Goal: Task Accomplishment & Management: Use online tool/utility

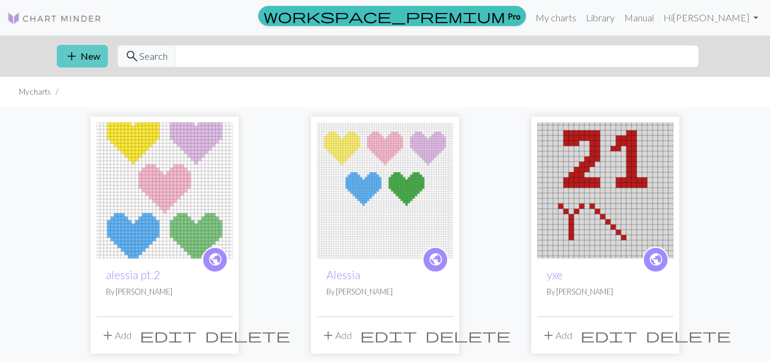
click at [78, 48] on span "add" at bounding box center [72, 56] width 14 height 17
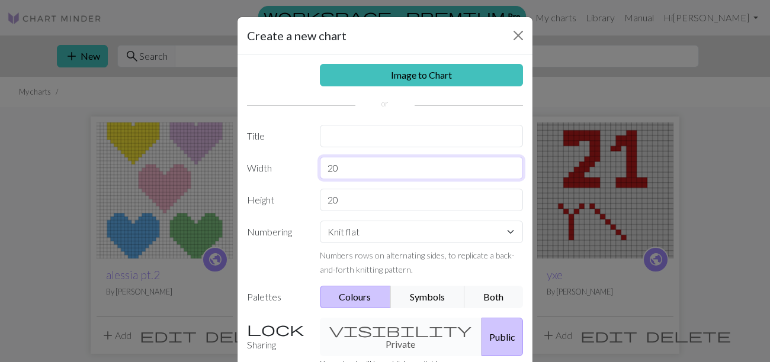
click at [359, 166] on input "20" at bounding box center [422, 168] width 204 height 22
type input "2"
click at [118, 283] on div "Create a new chart Image to Chart Title Width Height 20 Numbering Knit flat Kni…" at bounding box center [385, 181] width 770 height 362
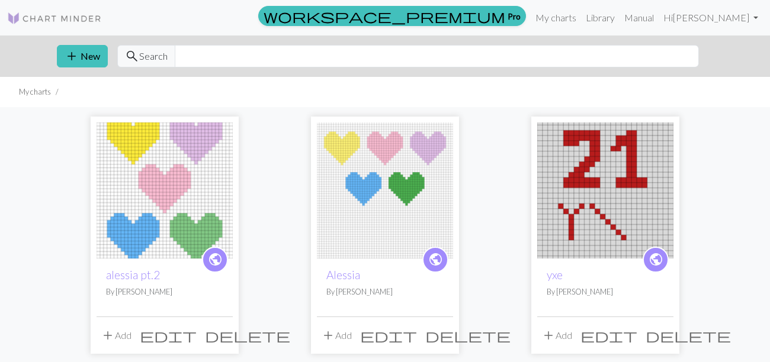
click at [197, 332] on span "edit" at bounding box center [168, 335] width 57 height 17
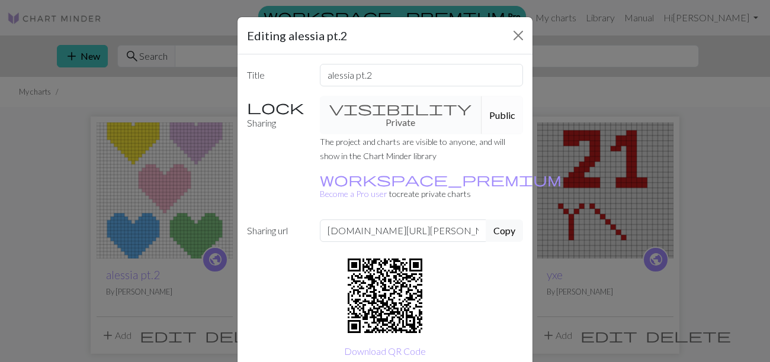
scroll to position [40, 0]
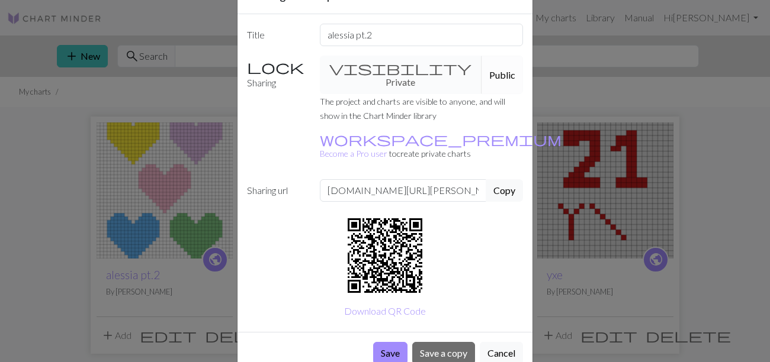
click at [120, 233] on div "Editing alessia pt.2 Title alessia pt.2 Sharing visibility Private Public The p…" at bounding box center [385, 181] width 770 height 362
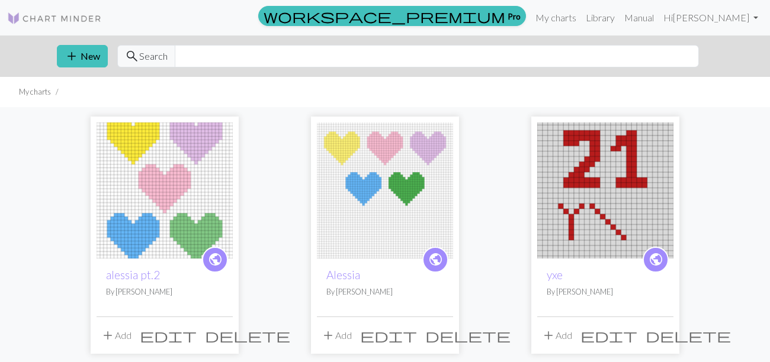
click at [147, 214] on img at bounding box center [164, 191] width 136 height 136
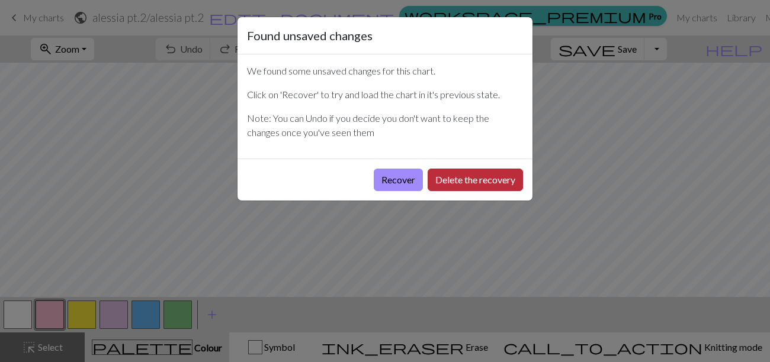
click at [432, 182] on button "Delete the recovery" at bounding box center [474, 180] width 95 height 22
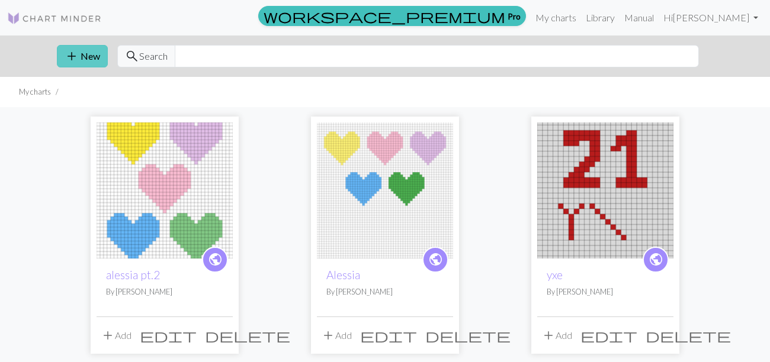
click at [92, 58] on button "add New" at bounding box center [82, 56] width 51 height 22
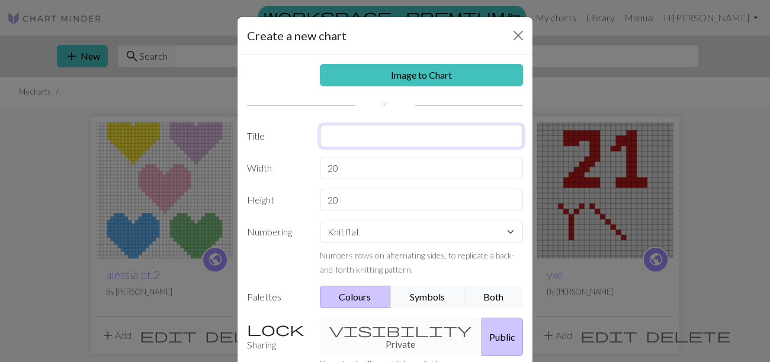
click at [329, 130] on input "text" at bounding box center [422, 136] width 204 height 22
click at [335, 163] on div "Image to Chart Title Width 20 Height 20 Numbering Knit flat Knit in the round L…" at bounding box center [384, 245] width 295 height 382
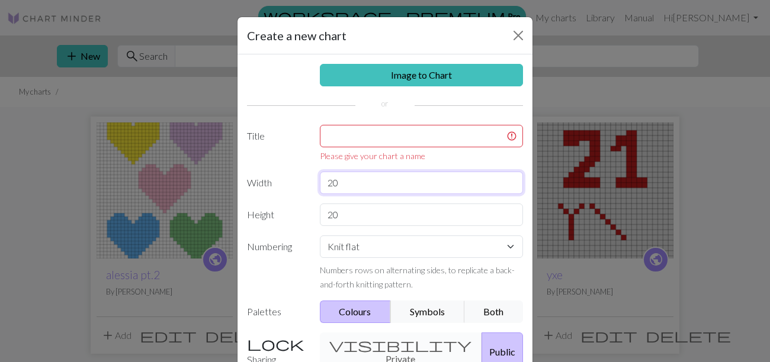
type input "2"
type input "43"
click at [355, 215] on input "20" at bounding box center [422, 215] width 204 height 22
type input "2"
type input "53"
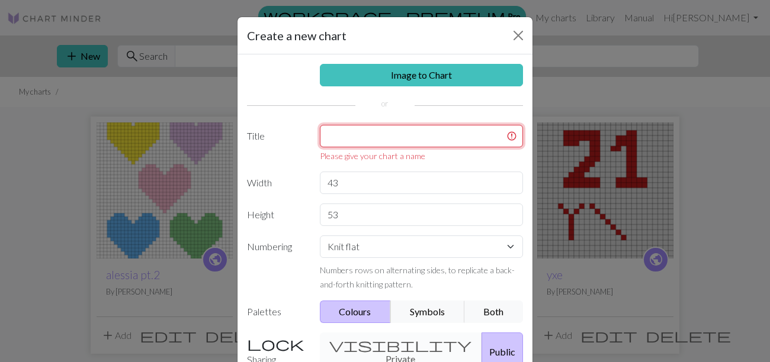
click at [347, 133] on input "text" at bounding box center [422, 136] width 204 height 22
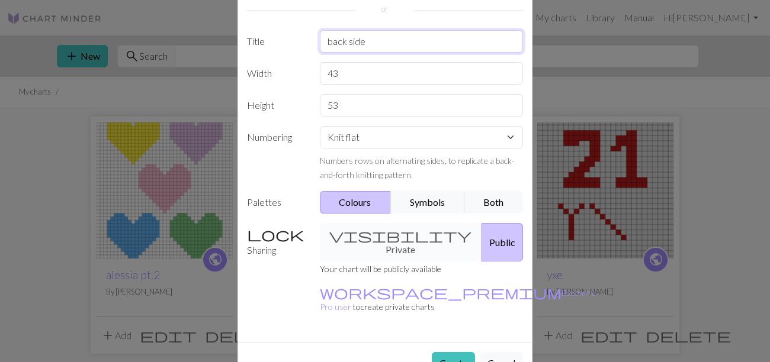
scroll to position [96, 0]
type input "back side"
click at [458, 351] on button "Create" at bounding box center [453, 362] width 43 height 22
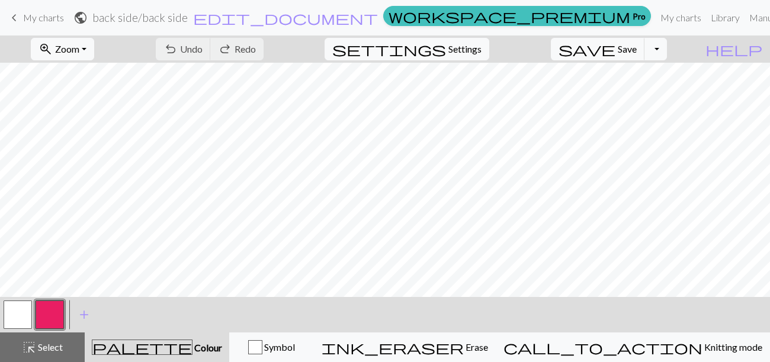
click at [49, 310] on button "button" at bounding box center [50, 315] width 28 height 28
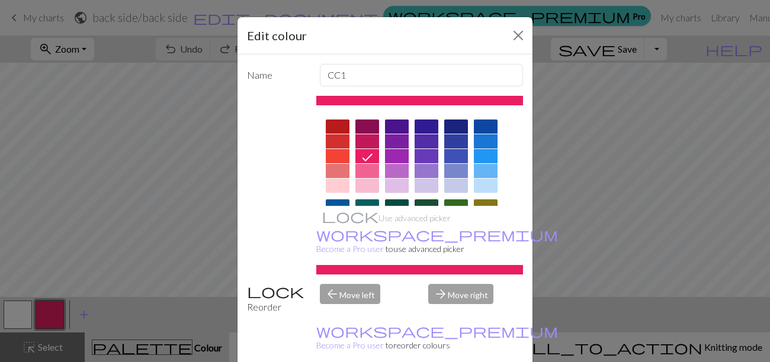
click at [365, 186] on div at bounding box center [367, 186] width 24 height 14
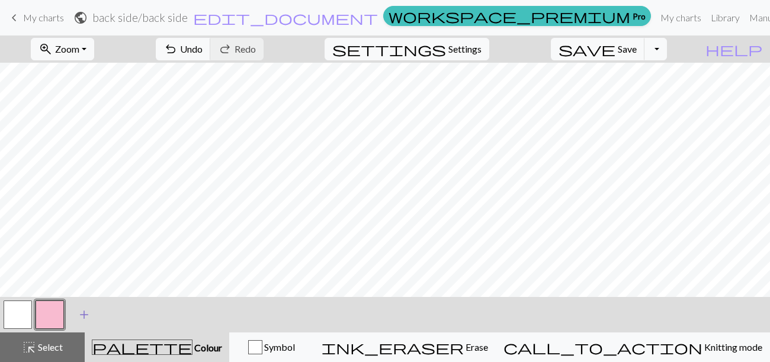
click at [78, 314] on span "add" at bounding box center [84, 315] width 14 height 17
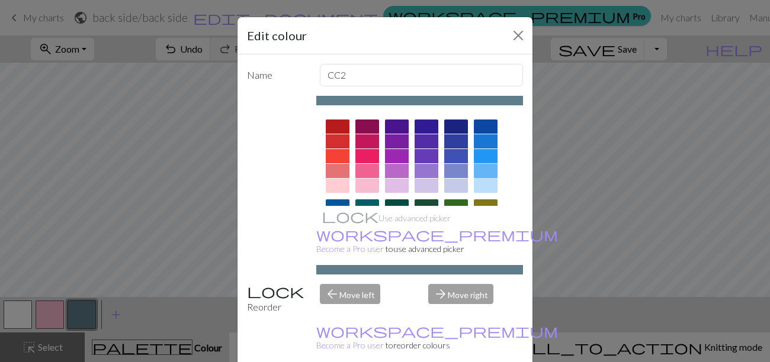
click at [484, 169] on div at bounding box center [486, 171] width 24 height 14
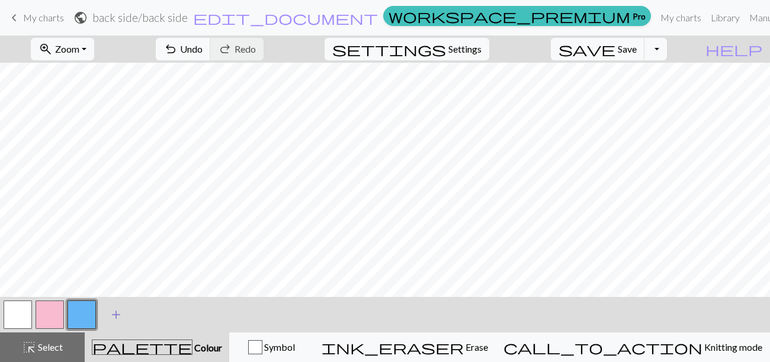
click at [118, 311] on span "add" at bounding box center [116, 315] width 14 height 17
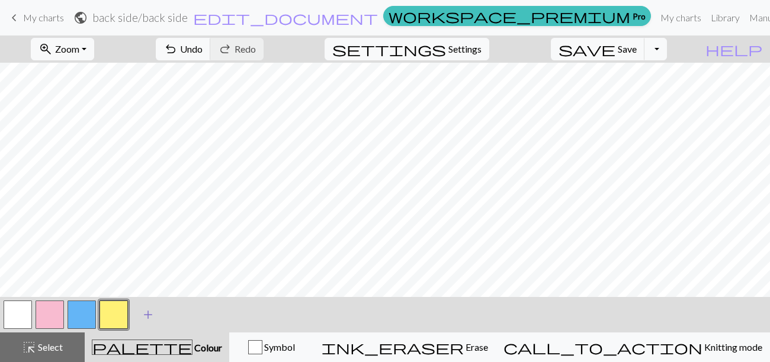
click at [146, 318] on span "add" at bounding box center [148, 315] width 14 height 17
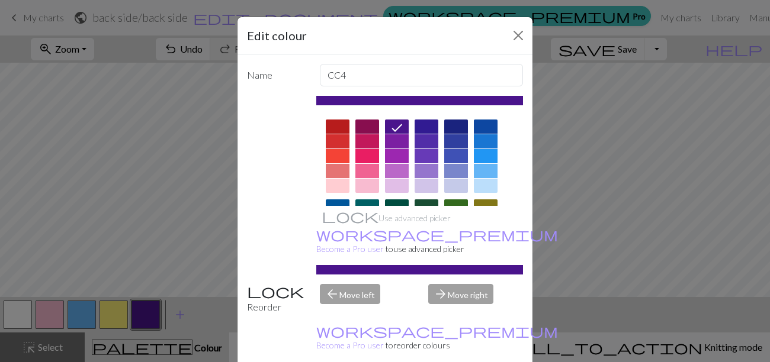
click at [398, 184] on div at bounding box center [397, 186] width 24 height 14
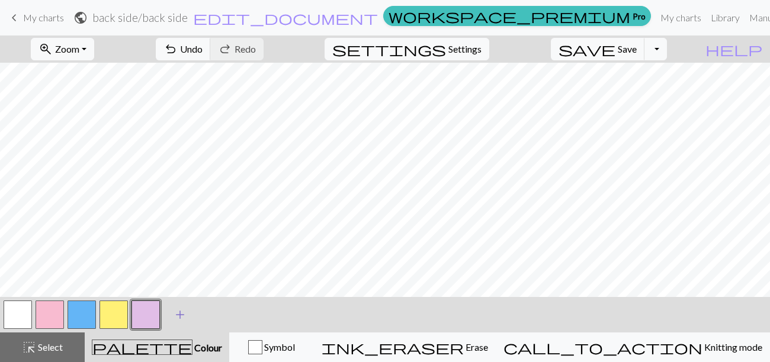
click at [181, 318] on span "add" at bounding box center [180, 315] width 14 height 17
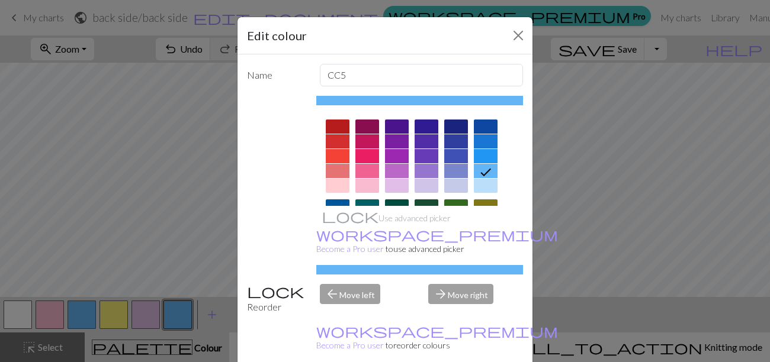
scroll to position [47, 0]
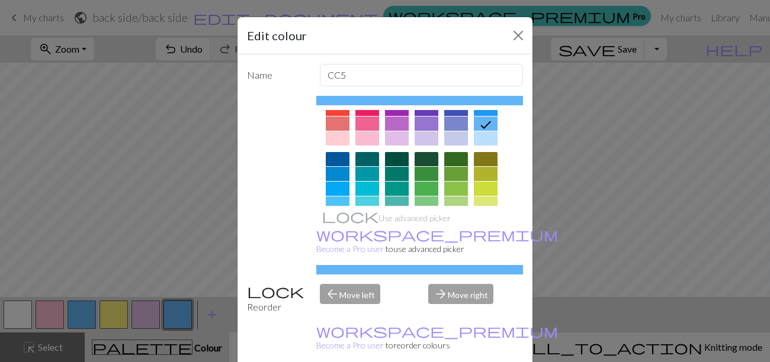
click at [418, 182] on div at bounding box center [426, 189] width 24 height 14
